Goal: Complete application form

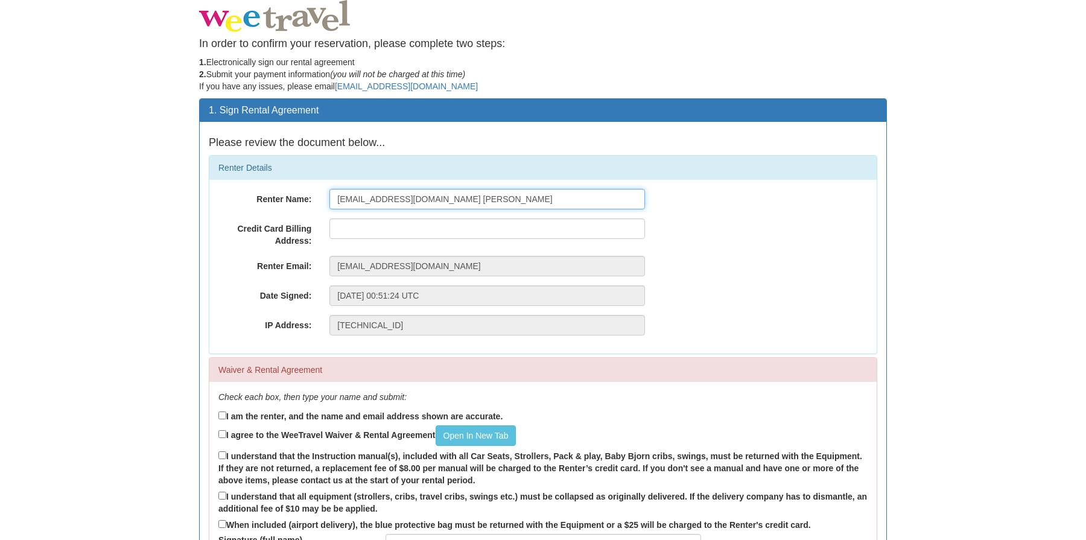
click at [472, 196] on input "[EMAIL_ADDRESS][DOMAIN_NAME] [PERSON_NAME]" at bounding box center [486, 199] width 315 height 21
type input "Warren Chong"
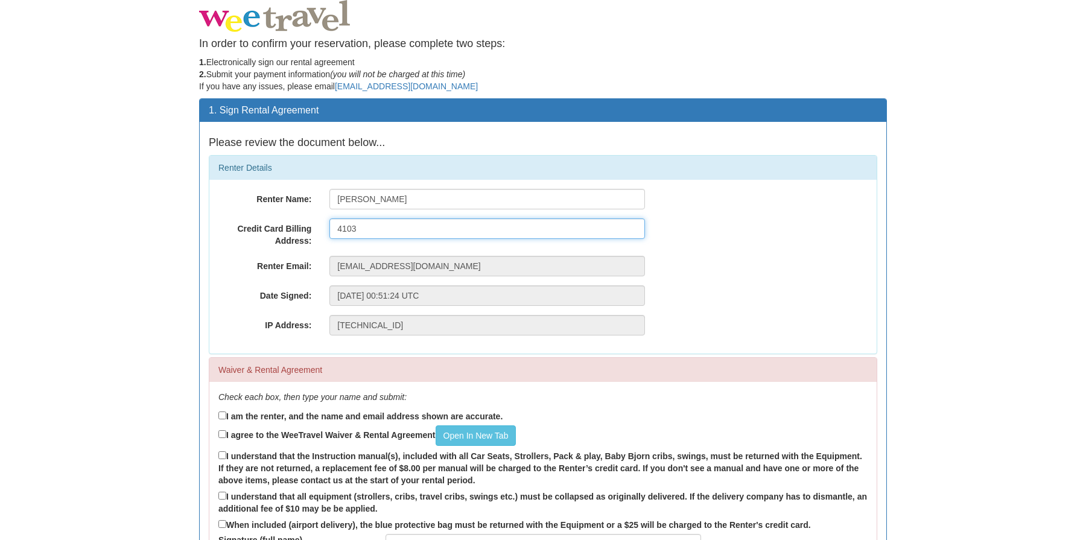
type input "4103 Edgemont Hill NW"
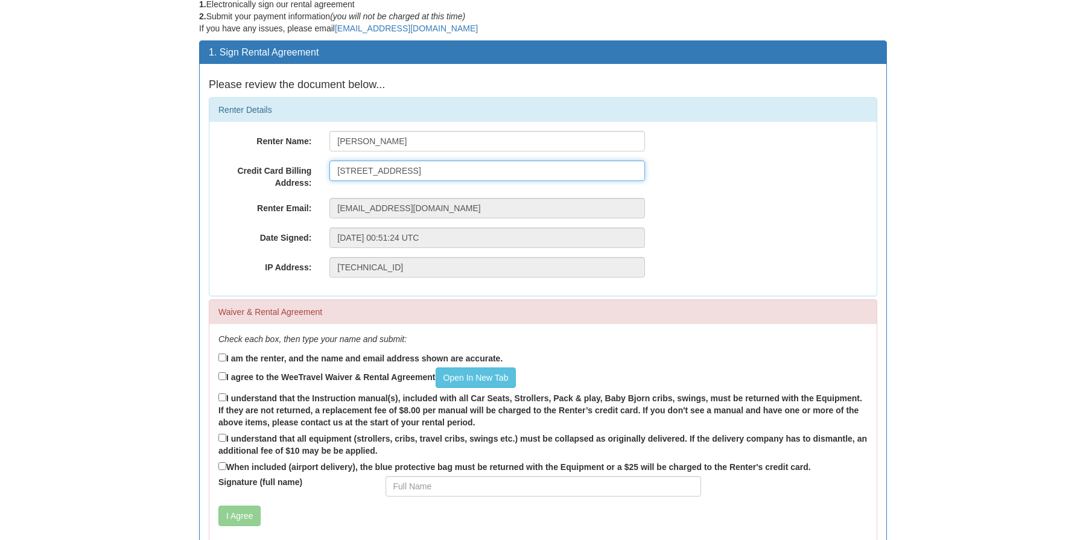
scroll to position [60, 0]
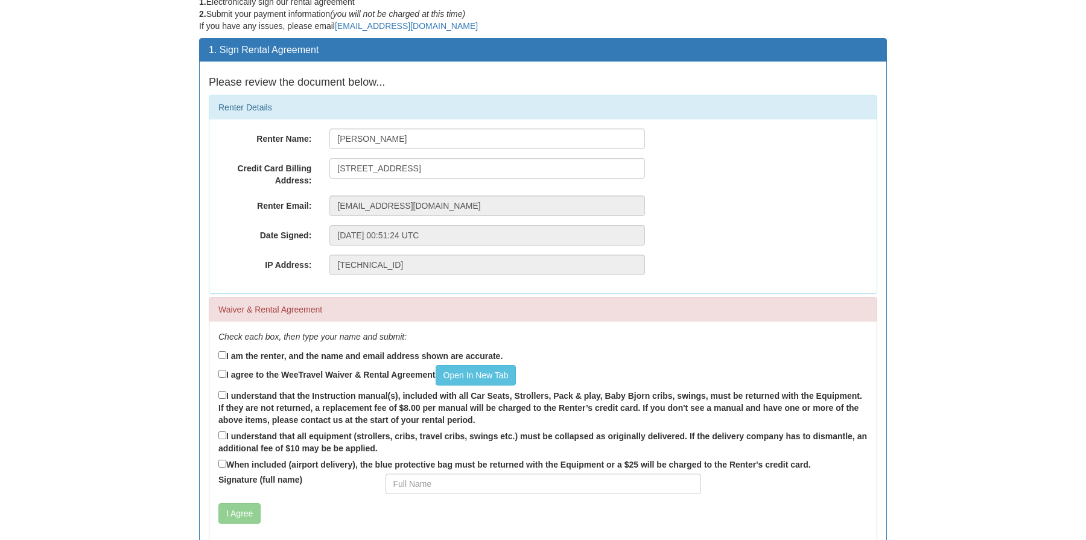
click at [378, 358] on label "I am the renter, and the name and email address shown are accurate." at bounding box center [360, 355] width 284 height 13
click at [226, 358] on input "I am the renter, and the name and email address shown are accurate." at bounding box center [222, 355] width 8 height 8
checkbox input "true"
click at [496, 368] on link "Open In New Tab" at bounding box center [475, 375] width 81 height 21
click at [222, 372] on input "I agree to the WeeTravel Waiver & Rental Agreement Open In New Tab" at bounding box center [222, 374] width 8 height 8
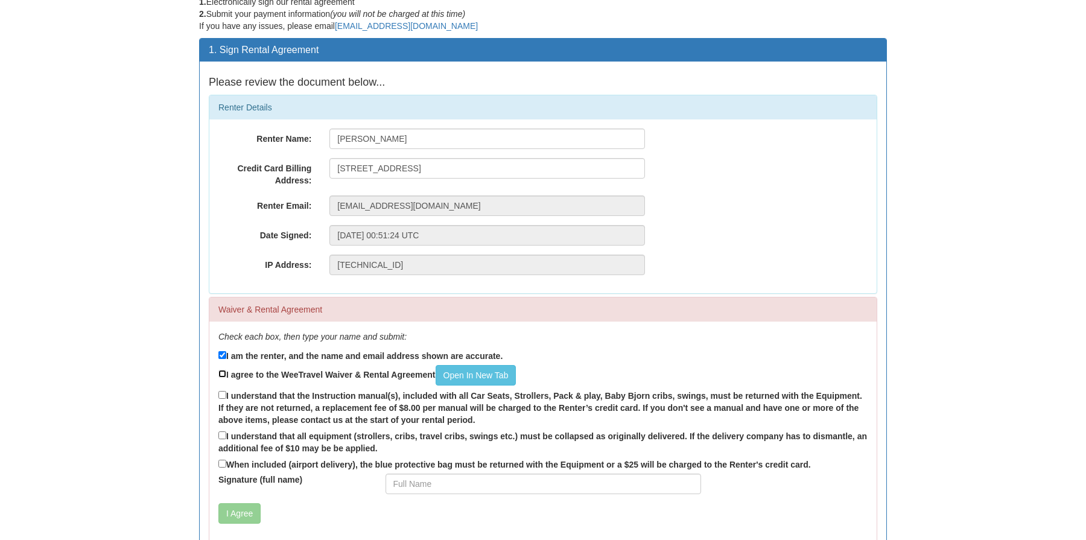
checkbox input "true"
click at [221, 395] on input "I understand that the Instruction manual(s), included with all Car Seats, Strol…" at bounding box center [222, 395] width 8 height 8
checkbox input "true"
click at [224, 435] on input "I understand that all equipment (strollers, cribs, travel cribs, swings etc.) m…" at bounding box center [222, 435] width 8 height 8
checkbox input "true"
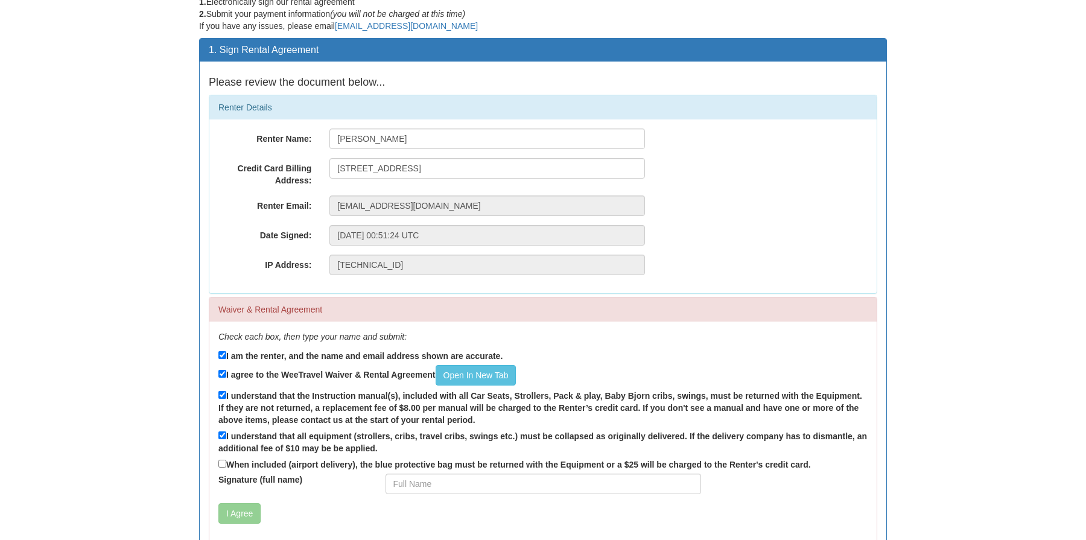
click at [226, 466] on label "When included (airport delivery), the blue protective bag must be returned with…" at bounding box center [514, 463] width 592 height 13
click at [226, 466] on input "When included (airport delivery), the blue protective bag must be returned with…" at bounding box center [222, 464] width 8 height 8
checkbox input "true"
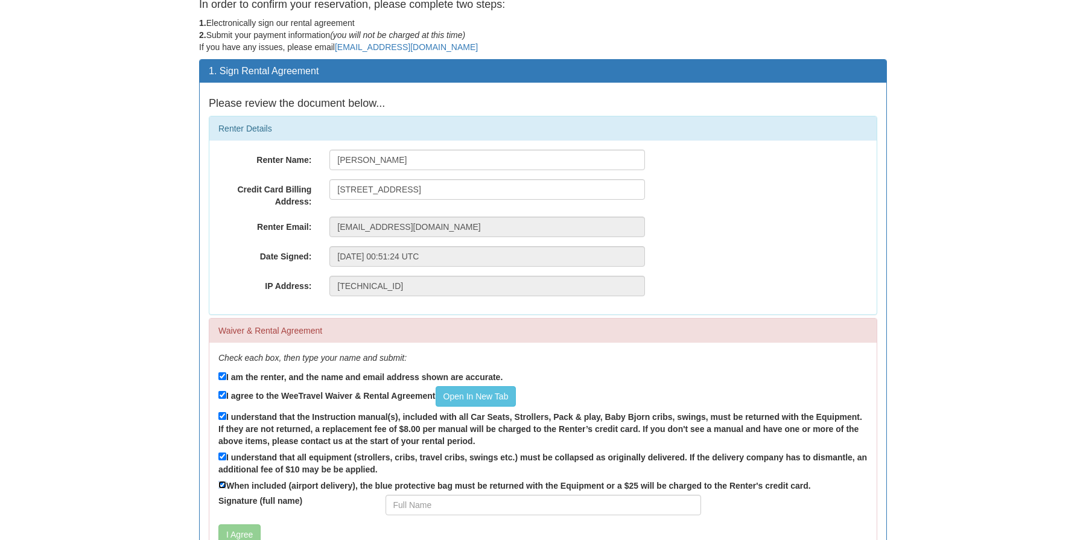
scroll to position [120, 0]
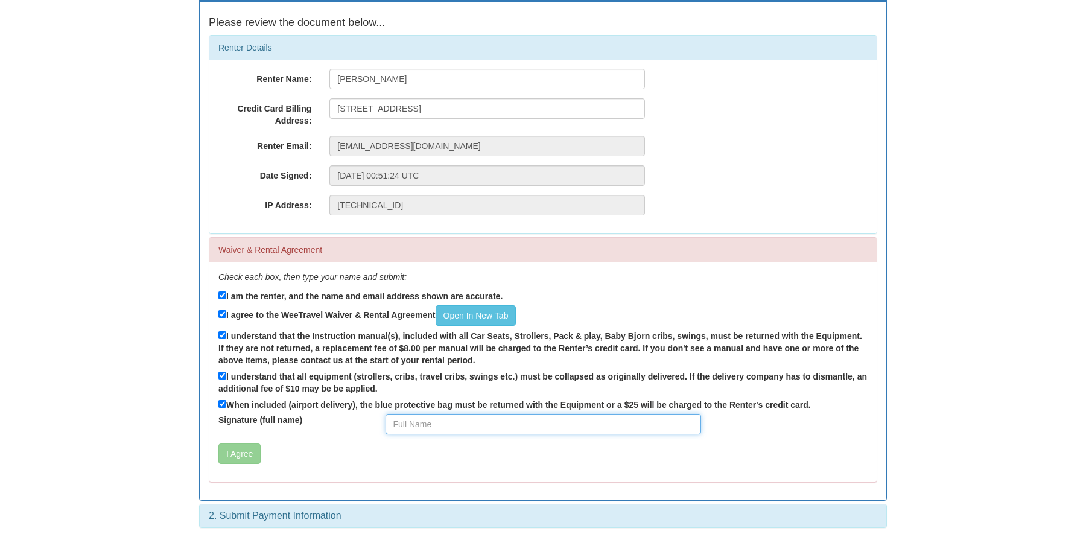
click at [482, 429] on input "Signature (full name)" at bounding box center [542, 424] width 315 height 21
type input "Warren Chong"
click at [916, 393] on body "In order to confirm your reservation, please complete two steps: 1. Electronica…" at bounding box center [543, 210] width 1086 height 660
click at [236, 452] on button "I Agree" at bounding box center [239, 453] width 42 height 21
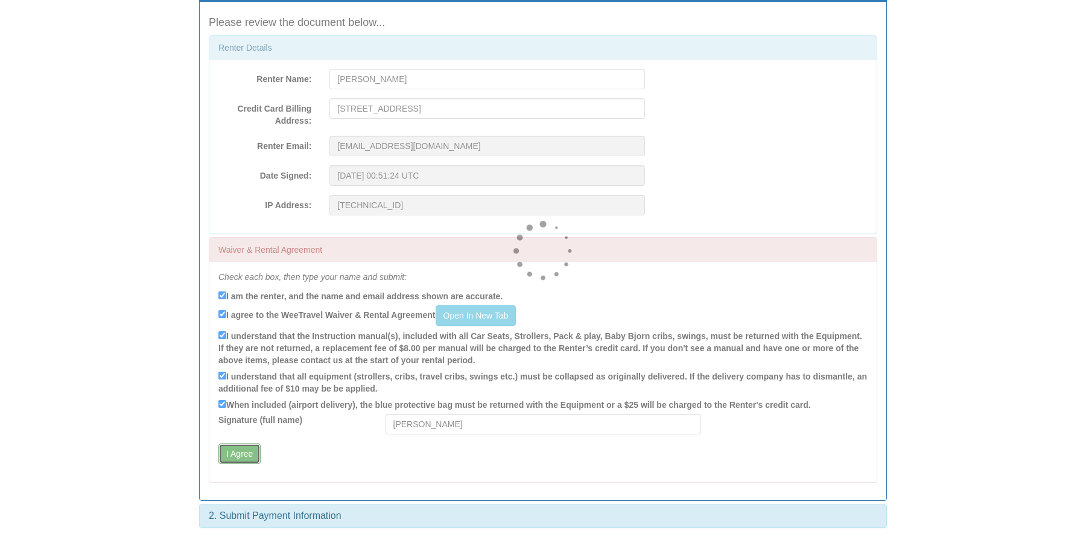
scroll to position [0, 0]
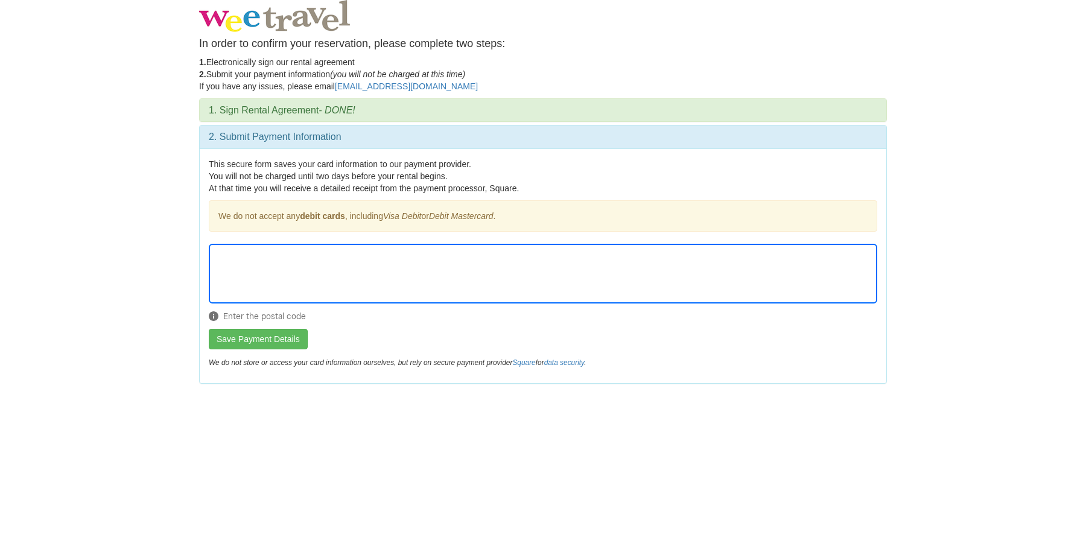
click at [999, 311] on body "In order to confirm your reservation, please complete two steps: 1. Electronica…" at bounding box center [543, 270] width 1086 height 540
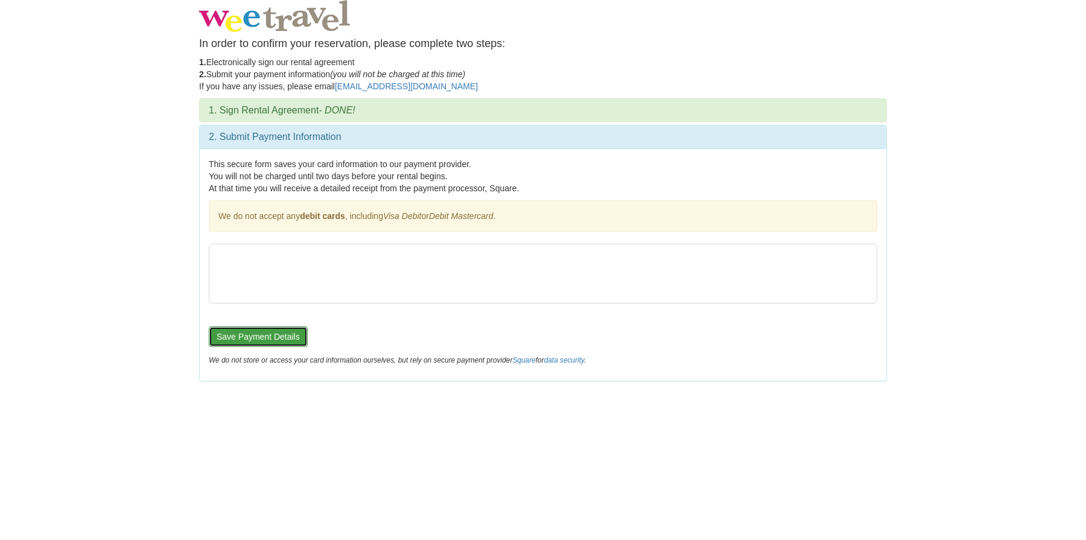
click at [250, 335] on button "Save Payment Details" at bounding box center [258, 336] width 99 height 21
